Goal: Transaction & Acquisition: Purchase product/service

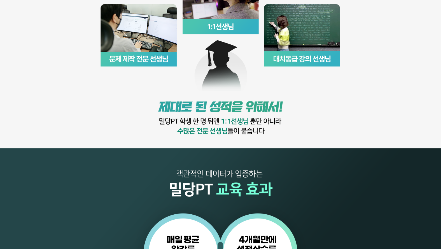
scroll to position [597, 0]
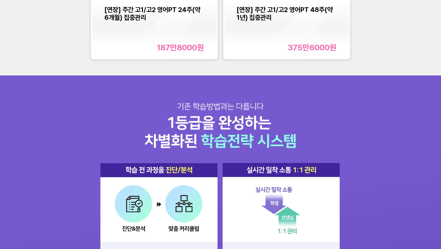
scroll to position [677, 0]
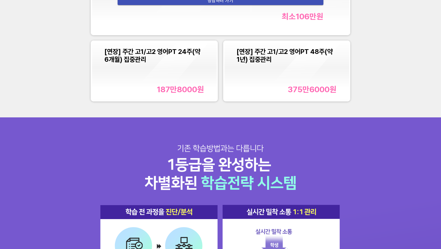
click at [178, 83] on div "[연장] 주간 고1/고2 영어PT 24주(약 6개월) 집중관리 187만8000 원" at bounding box center [154, 71] width 100 height 46
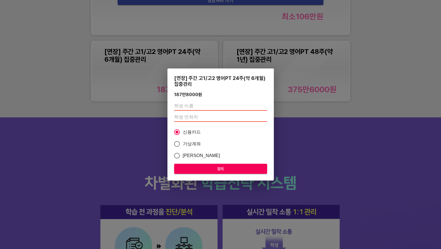
click at [208, 106] on input "text" at bounding box center [220, 106] width 93 height 9
type input "정서연"
type input "9"
type input "01089920341"
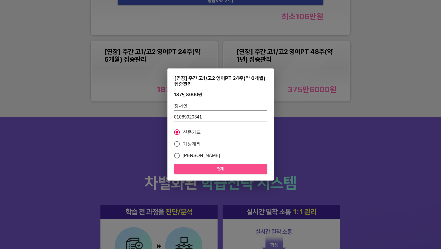
click at [245, 171] on span "결제" at bounding box center [220, 169] width 84 height 7
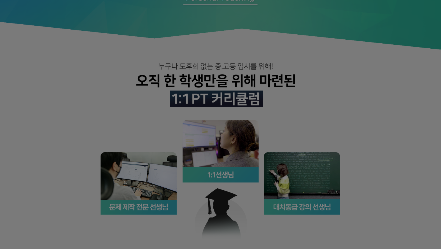
scroll to position [0, 0]
